Goal: Navigation & Orientation: Find specific page/section

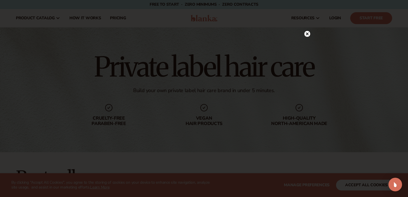
click at [309, 32] on circle at bounding box center [307, 34] width 6 height 6
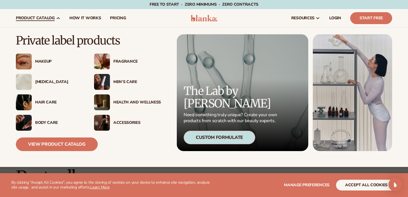
click at [26, 100] on img at bounding box center [24, 102] width 16 height 16
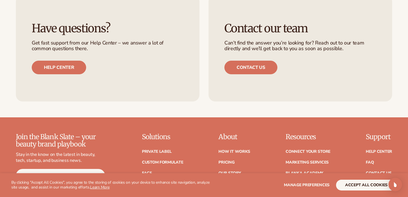
scroll to position [1103, 0]
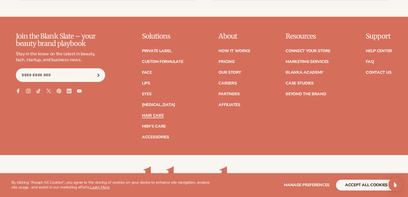
click at [148, 117] on link "Hair Care" at bounding box center [153, 116] width 22 height 4
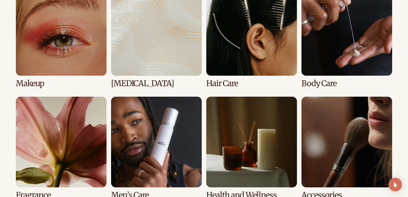
scroll to position [457, 0]
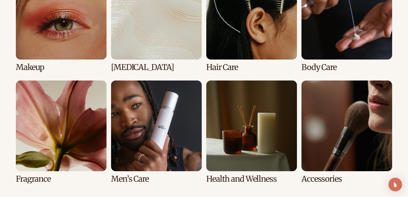
click at [135, 106] on link "6 / 8" at bounding box center [156, 131] width 91 height 103
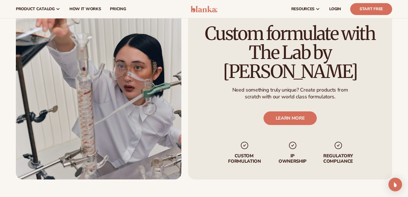
scroll to position [582, 0]
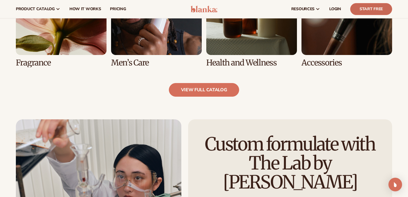
click at [368, 4] on link "Start Free" at bounding box center [371, 9] width 42 height 12
